Goal: Transaction & Acquisition: Purchase product/service

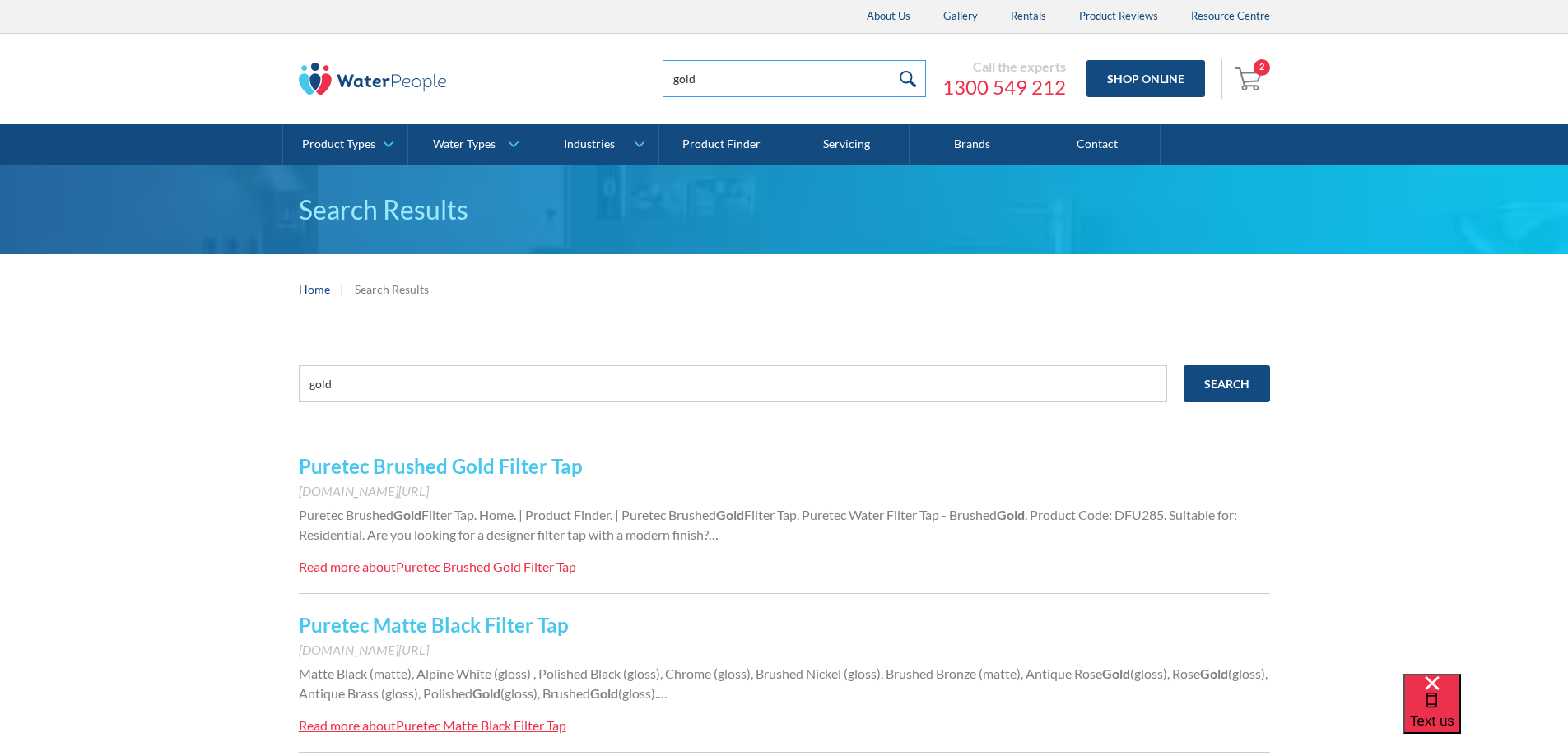
drag, startPoint x: 710, startPoint y: 81, endPoint x: 527, endPoint y: 79, distance: 183.0
click at [526, 81] on div "gold Call the experts 1300 549 212 Shop Online 2 Your Cart Doulton Ceramic Ultr…" at bounding box center [784, 79] width 971 height 50
type input "3 way mixer mixer"
click at [891, 60] on input "submit" at bounding box center [908, 78] width 35 height 37
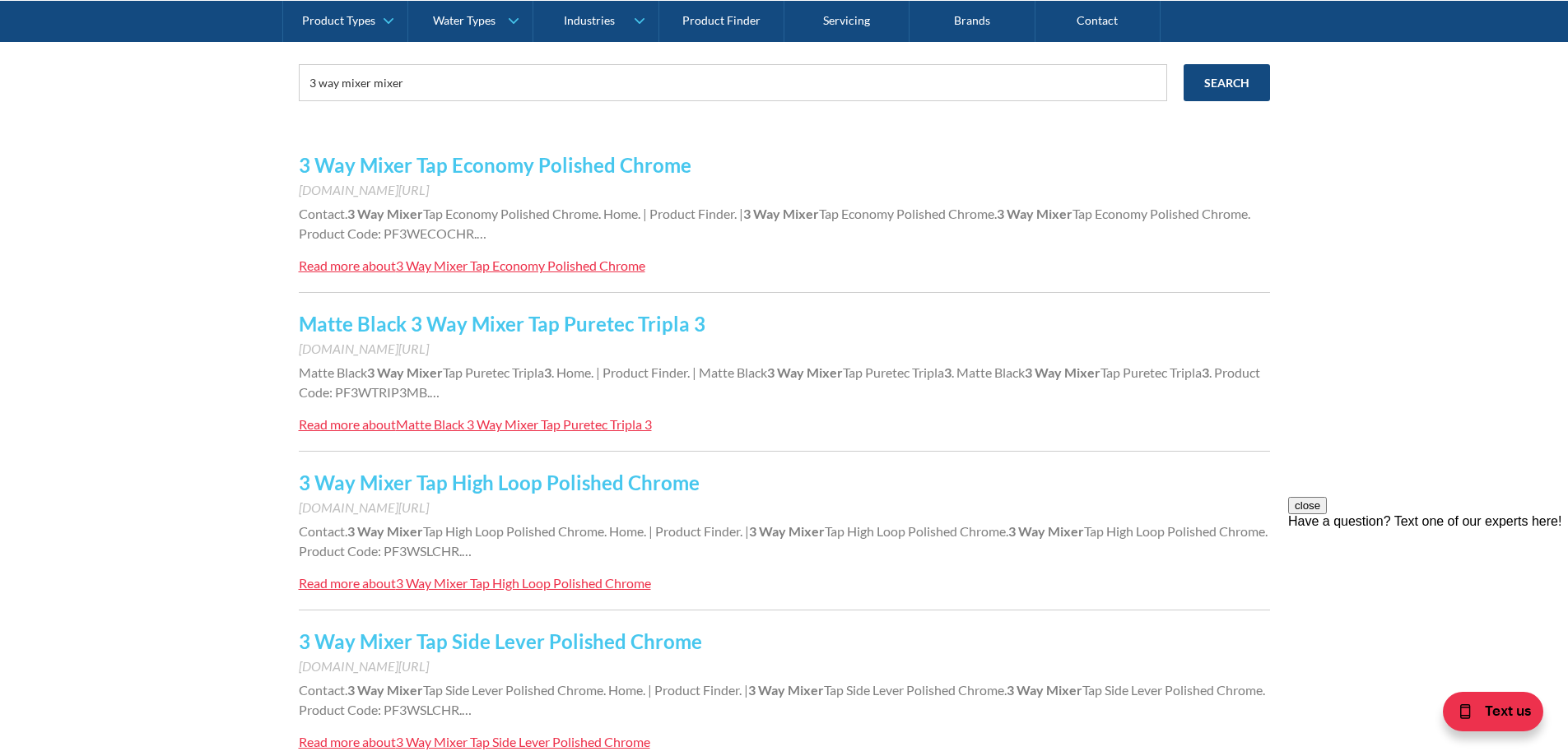
scroll to position [329, 0]
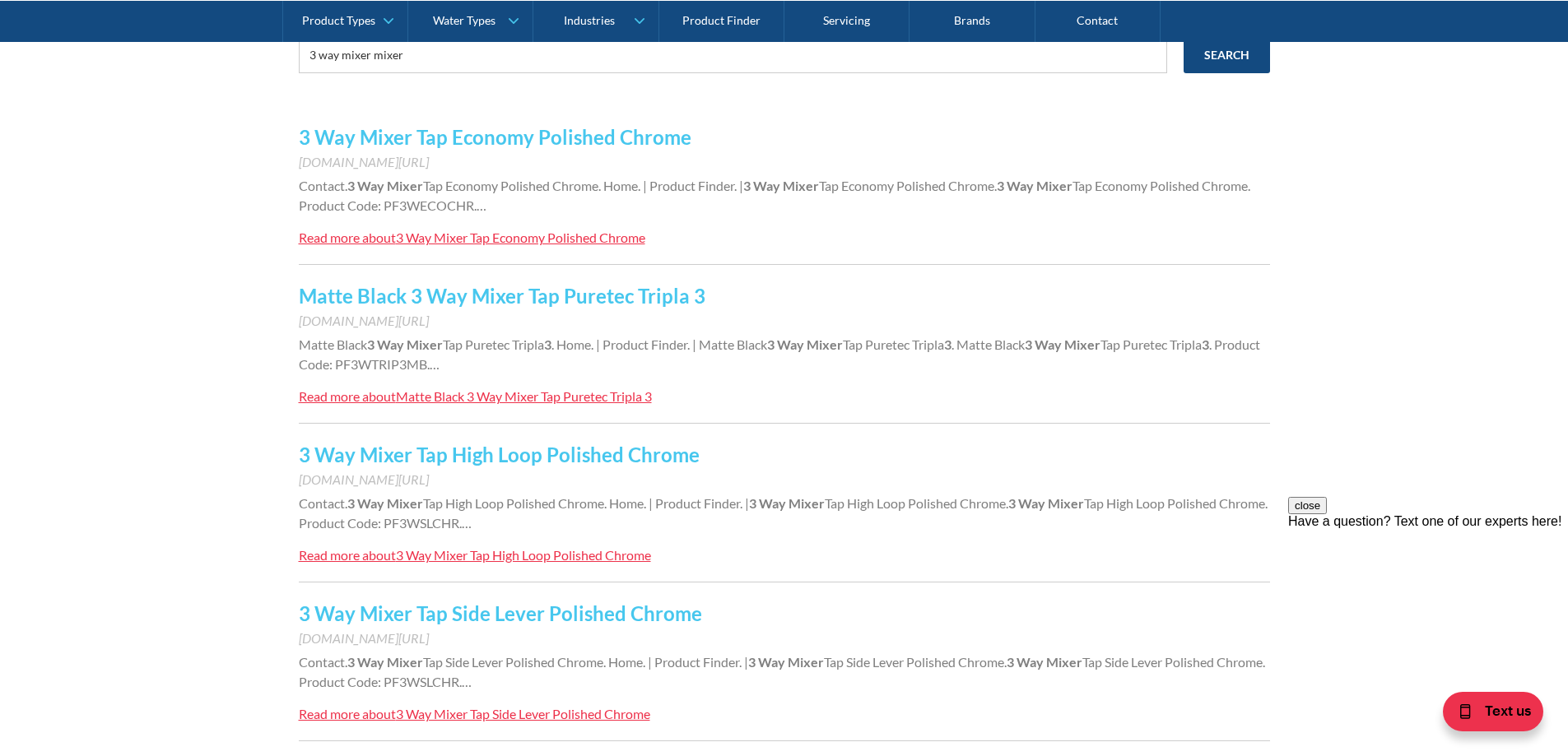
click at [586, 607] on link "3 Way Mixer Tap Side Lever Polished Chrome" at bounding box center [500, 613] width 403 height 24
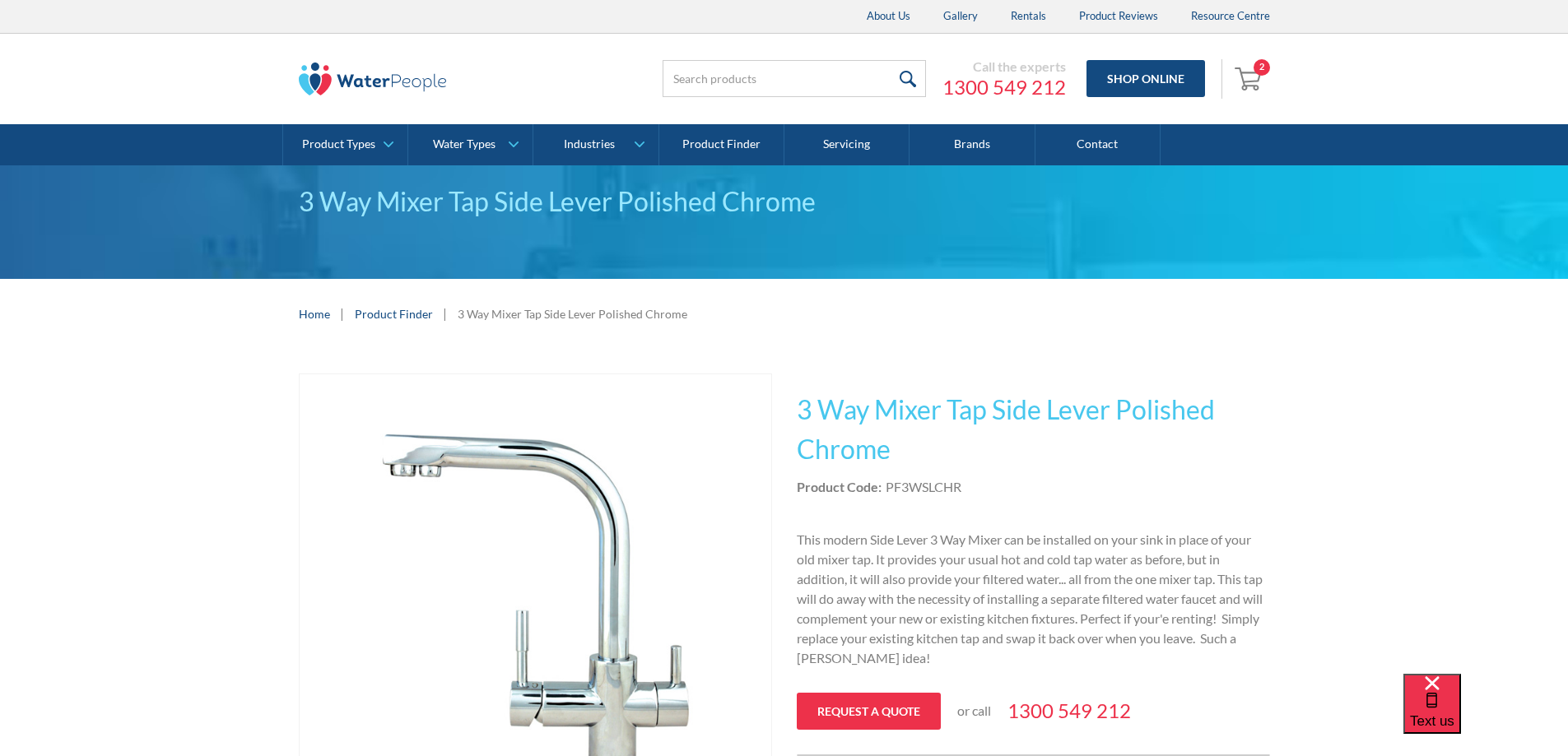
click at [916, 487] on div "PF3WSLCHR" at bounding box center [923, 487] width 75 height 20
drag, startPoint x: 979, startPoint y: 484, endPoint x: 888, endPoint y: 492, distance: 91.4
click at [888, 492] on div "Product Code: PF3WSLCHR" at bounding box center [1033, 487] width 473 height 20
copy div "PF3WSLCHR"
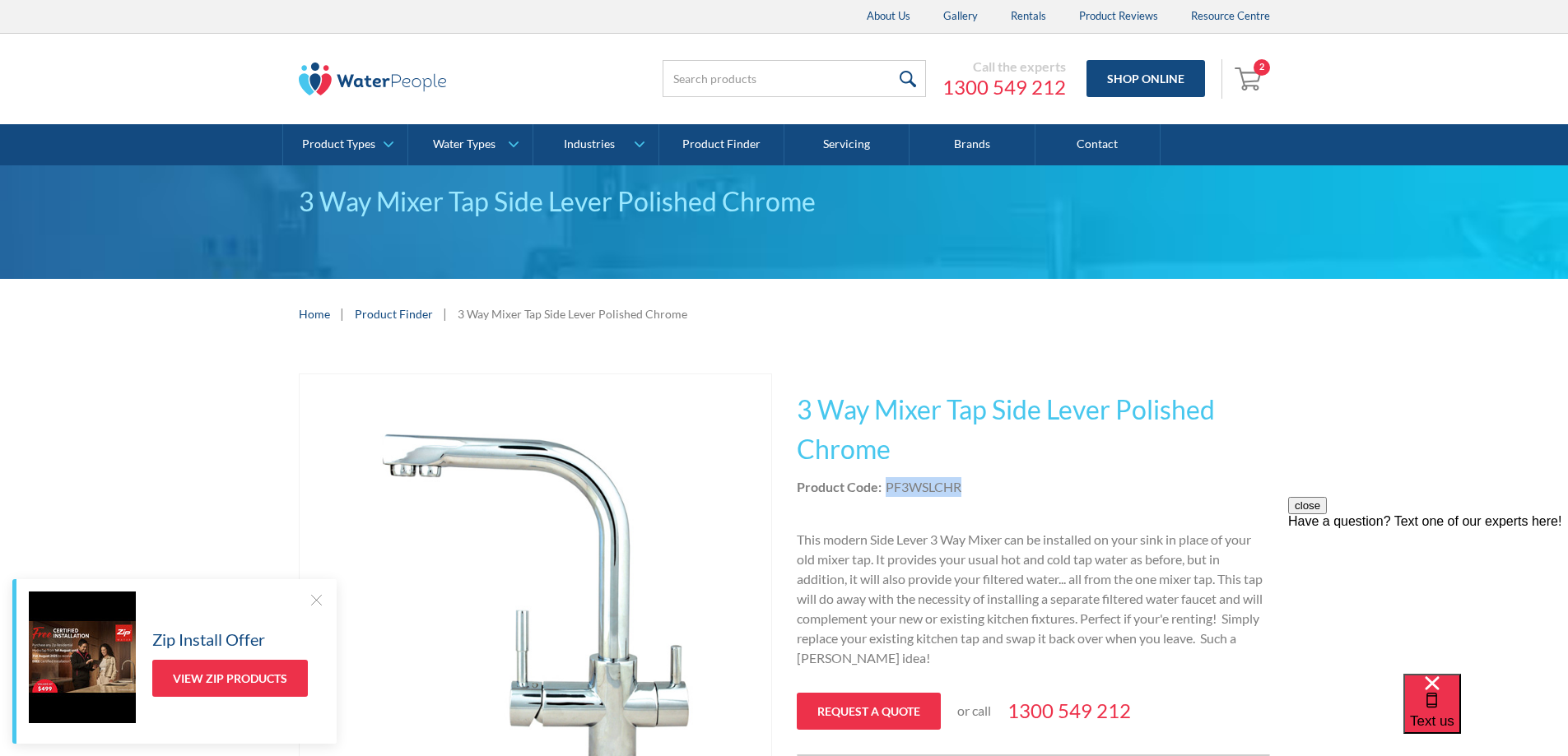
copy div "PF3WSLCHR"
